Goal: Understand process/instructions: Learn how to perform a task or action

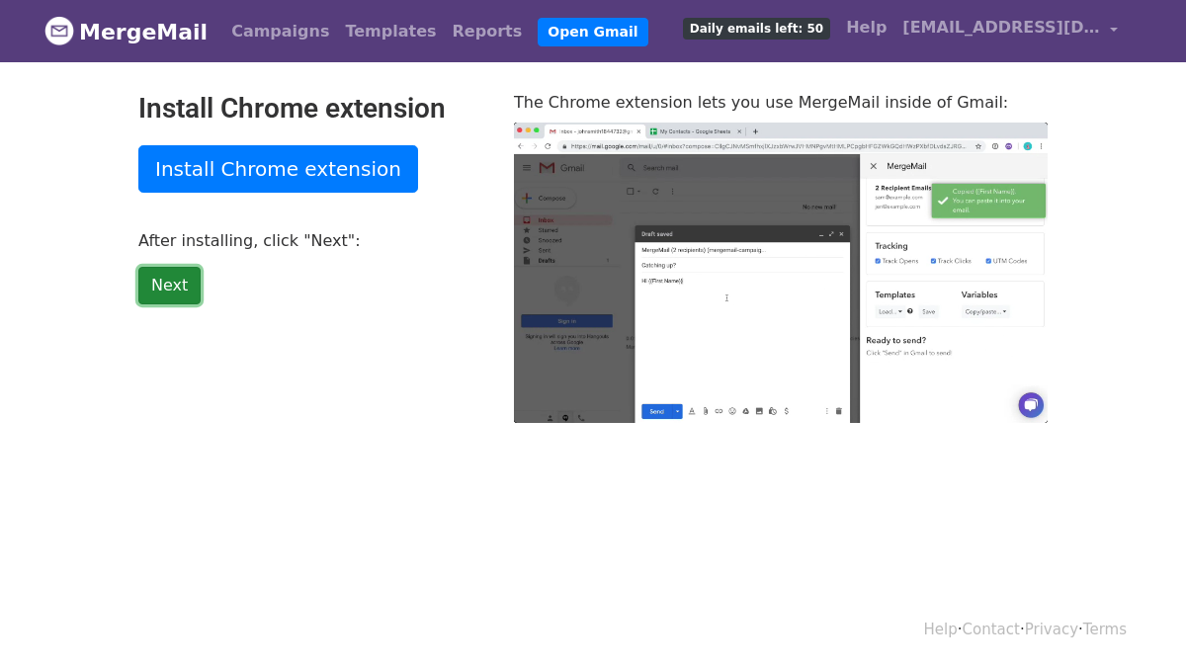
click at [168, 279] on link "Next" at bounding box center [169, 286] width 62 height 38
type input "22.69"
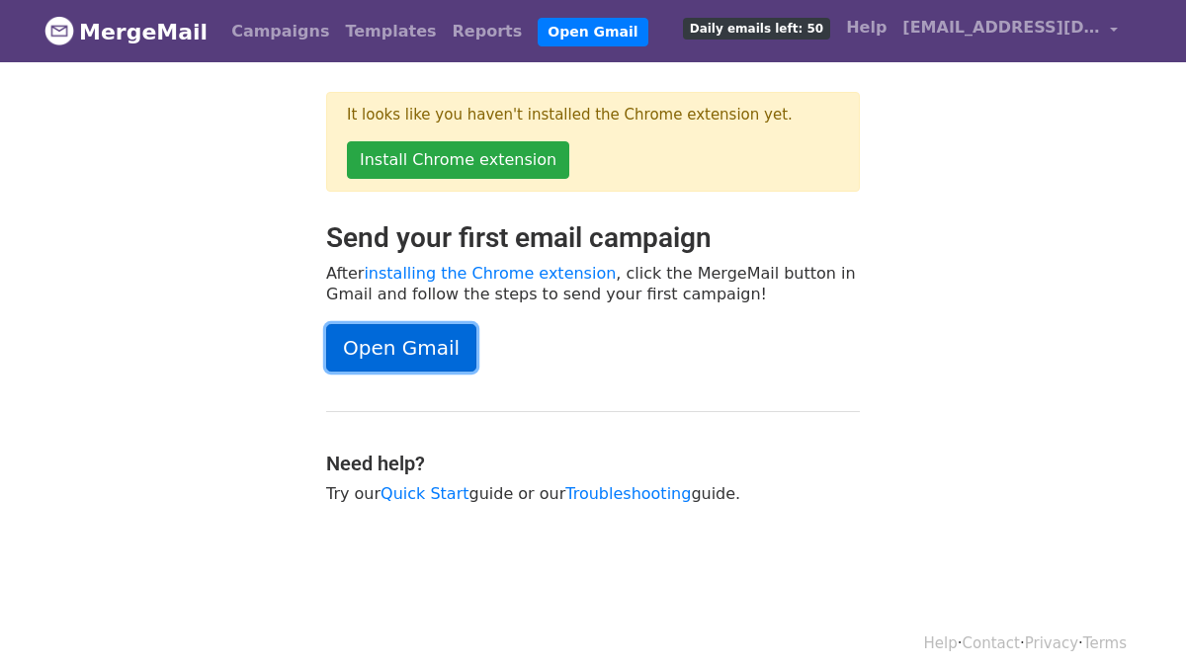
click at [417, 347] on link "Open Gmail" at bounding box center [401, 347] width 150 height 47
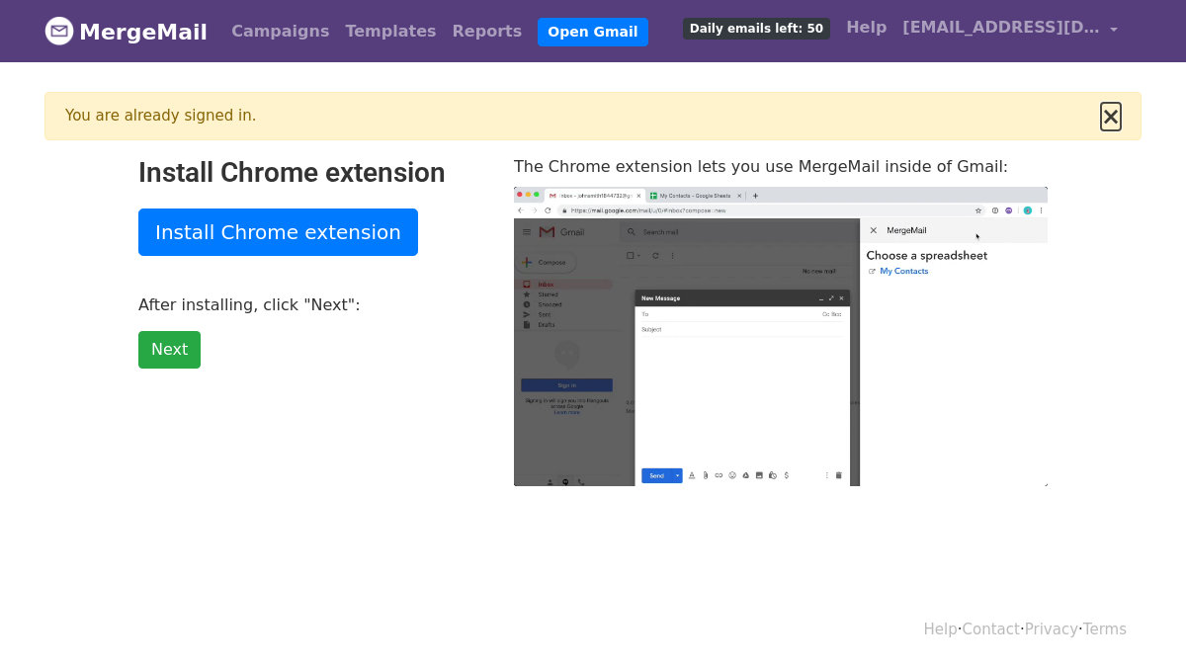
click at [1109, 119] on button "×" at bounding box center [1111, 117] width 20 height 24
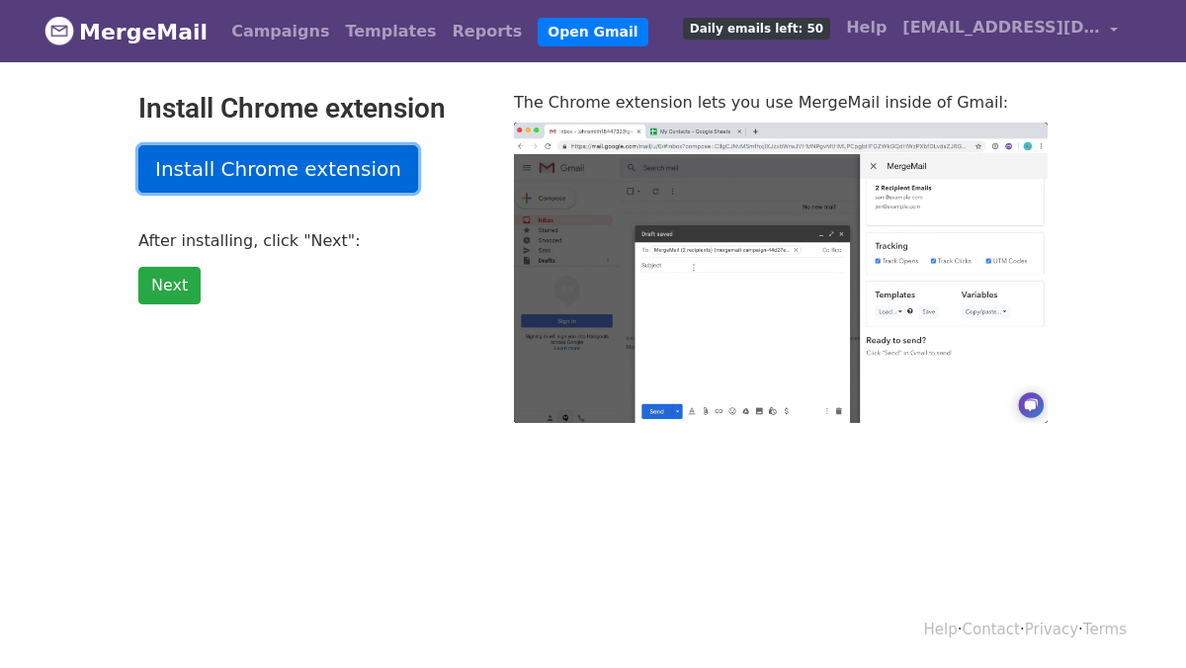
click at [231, 164] on link "Install Chrome extension" at bounding box center [278, 168] width 280 height 47
type input "59.59"
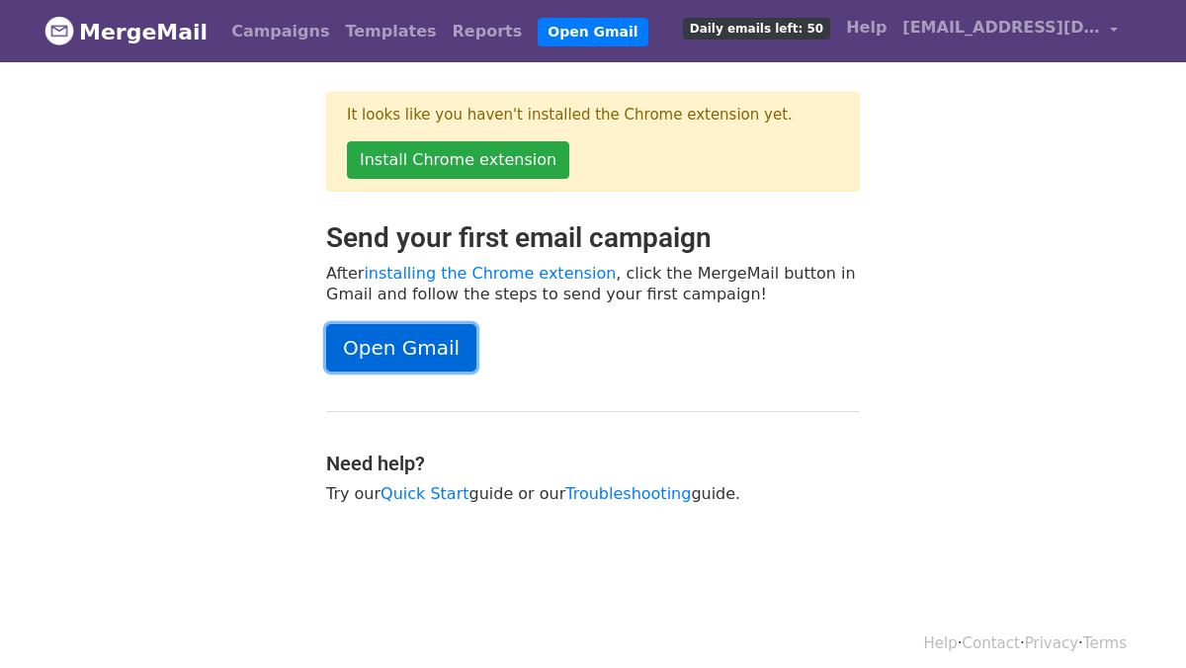
click at [420, 343] on link "Open Gmail" at bounding box center [401, 347] width 150 height 47
